Goal: Task Accomplishment & Management: Complete application form

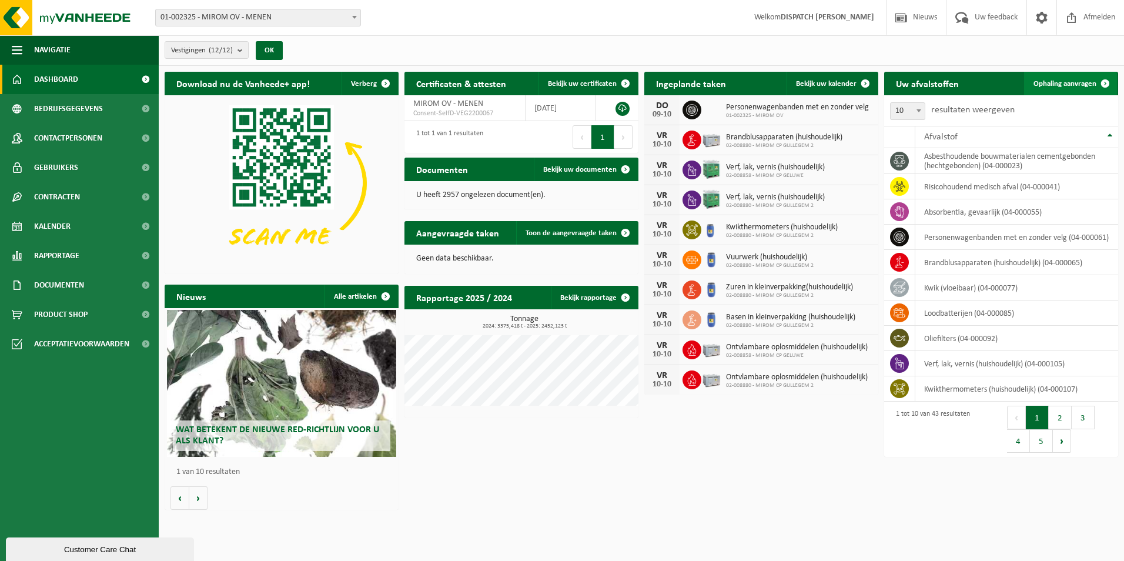
click at [1046, 84] on span "Ophaling aanvragen" at bounding box center [1065, 84] width 63 height 8
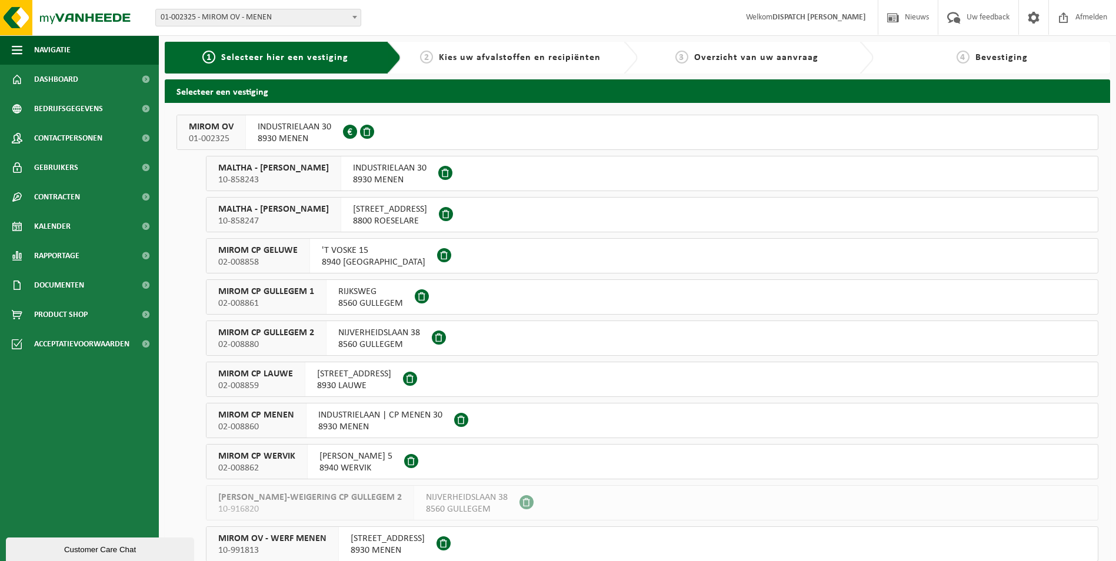
click at [216, 124] on span "MIROM OV" at bounding box center [211, 127] width 45 height 12
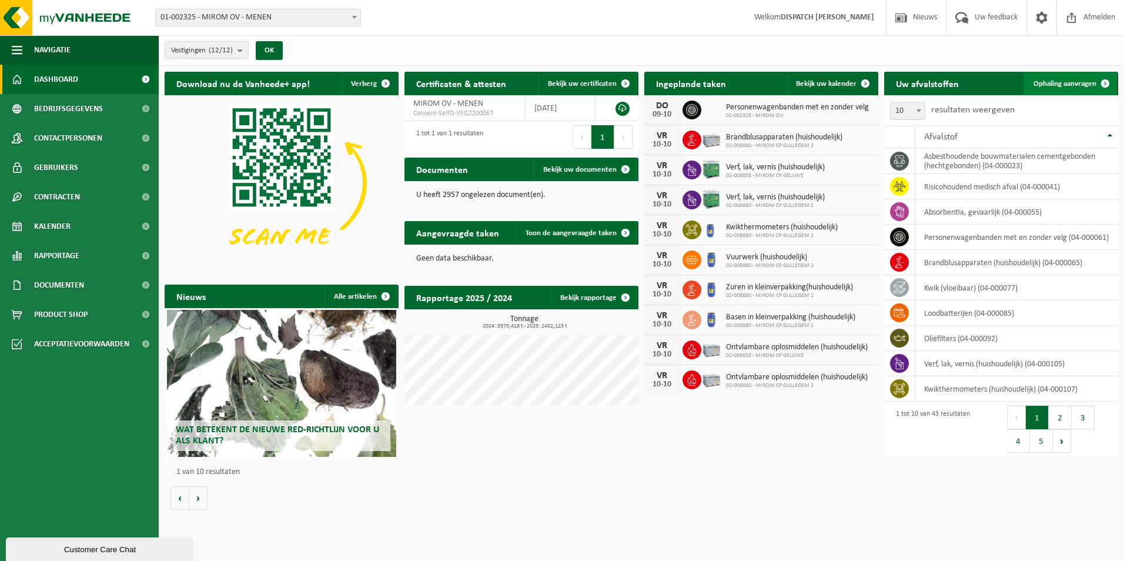
click at [1057, 80] on span "Ophaling aanvragen" at bounding box center [1065, 84] width 63 height 8
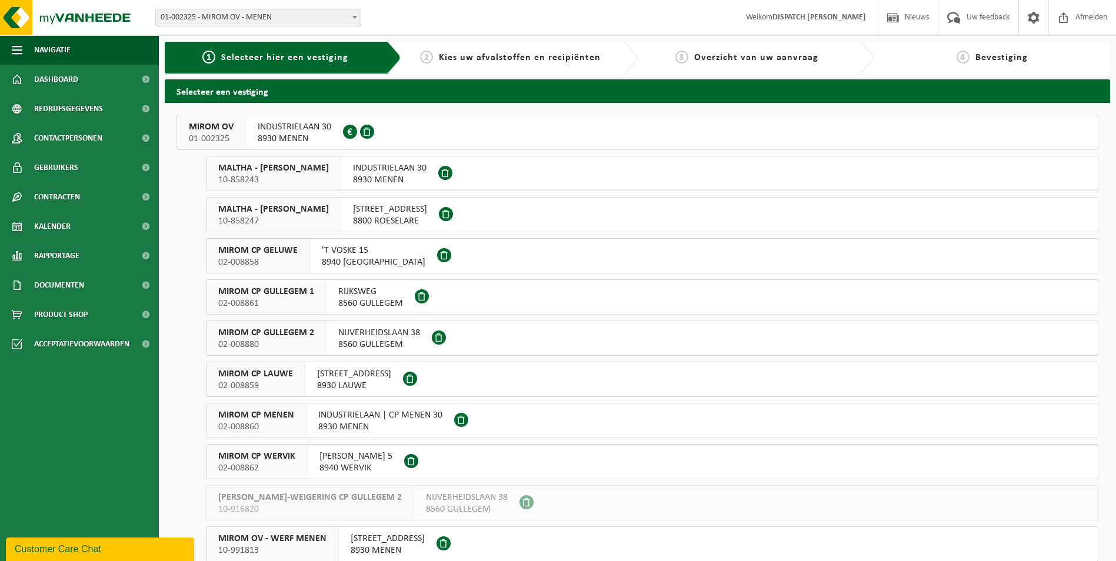
click at [237, 415] on span "MIROM CP MENEN" at bounding box center [256, 415] width 76 height 12
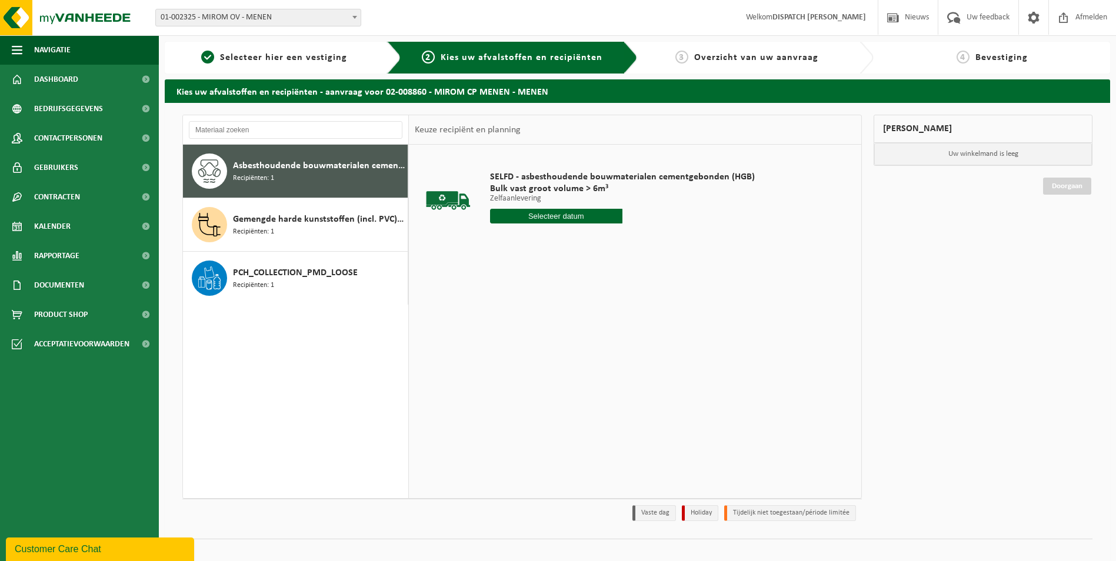
click at [298, 168] on span "Asbesthoudende bouwmaterialen cementgebonden (hechtgebonden)" at bounding box center [319, 166] width 172 height 14
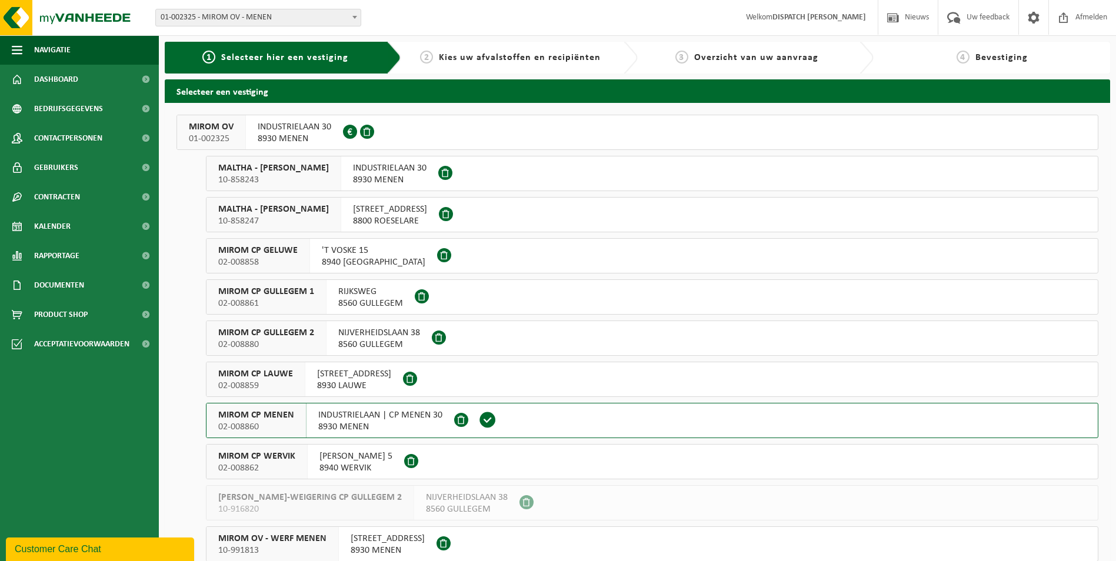
click at [206, 128] on span "MIROM OV" at bounding box center [211, 127] width 45 height 12
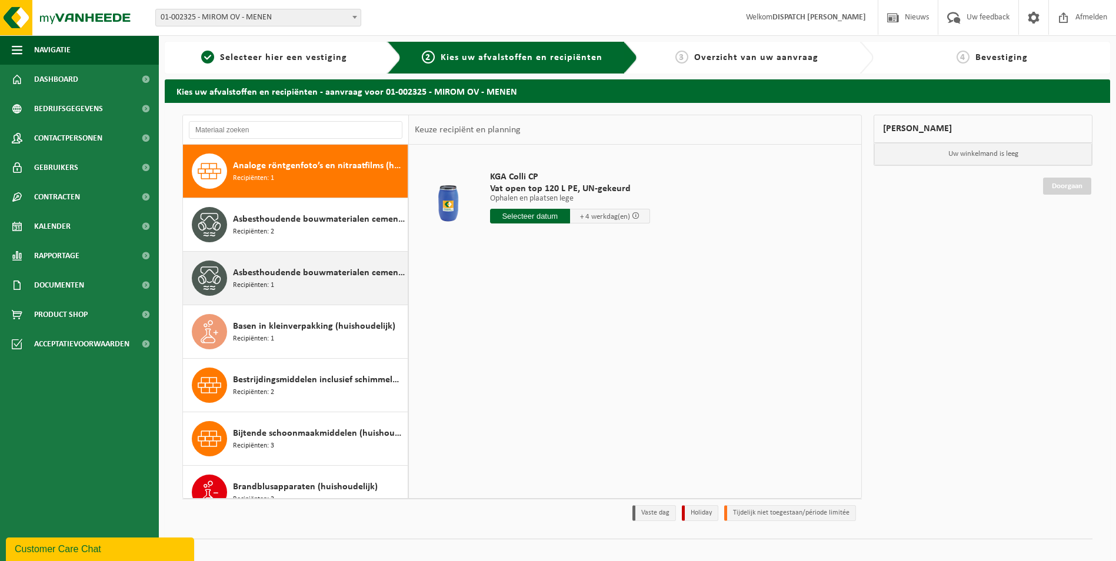
click at [308, 275] on span "Asbesthoudende bouwmaterialen cementgebonden met isolatie(hechtgebonden)" at bounding box center [319, 273] width 172 height 14
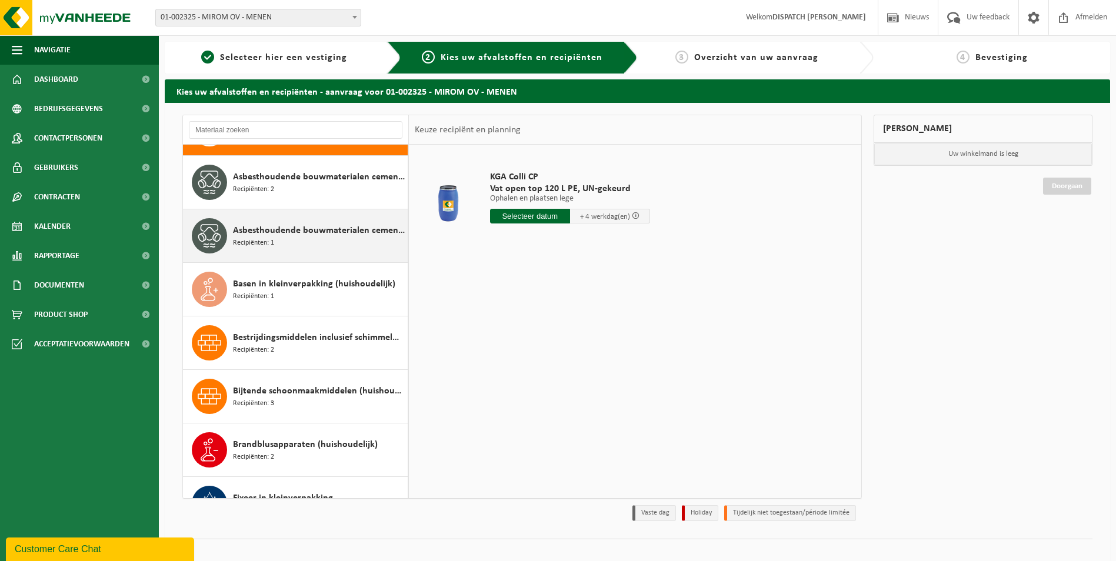
click at [308, 275] on div "Analoge röntgenfoto’s en nitraatfilms (huishoudelijk) Recipiënten: 1 Asbesthoud…" at bounding box center [296, 321] width 226 height 353
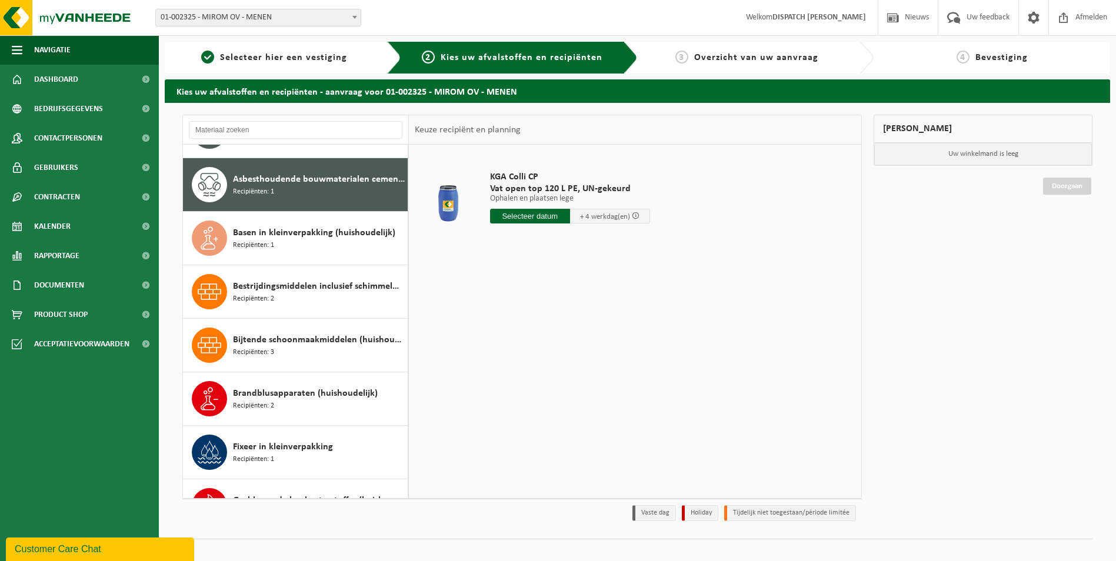
scroll to position [107, 0]
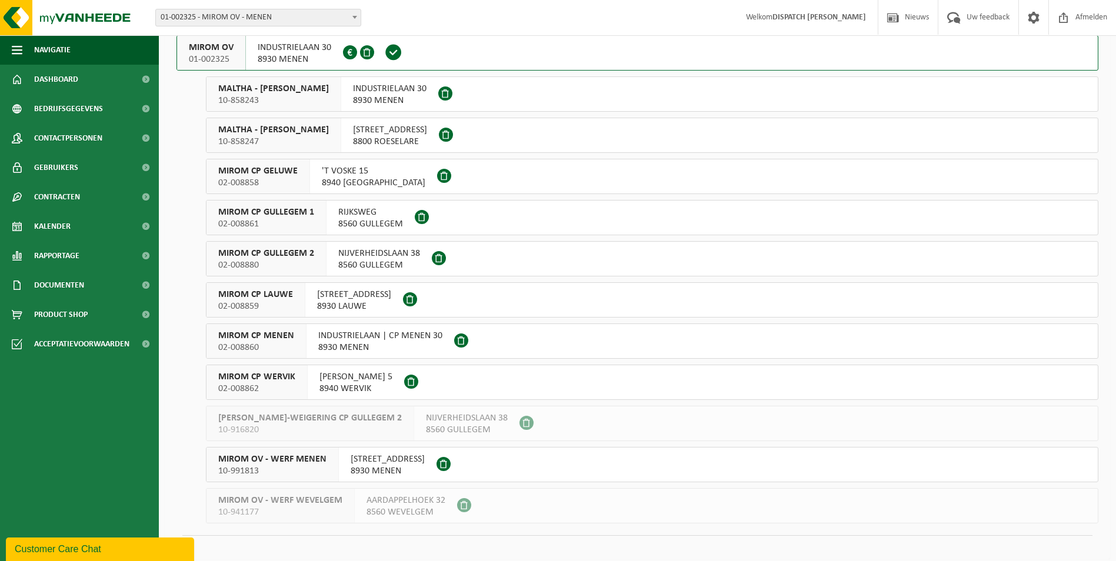
scroll to position [89, 0]
